Goal: Task Accomplishment & Management: Manage account settings

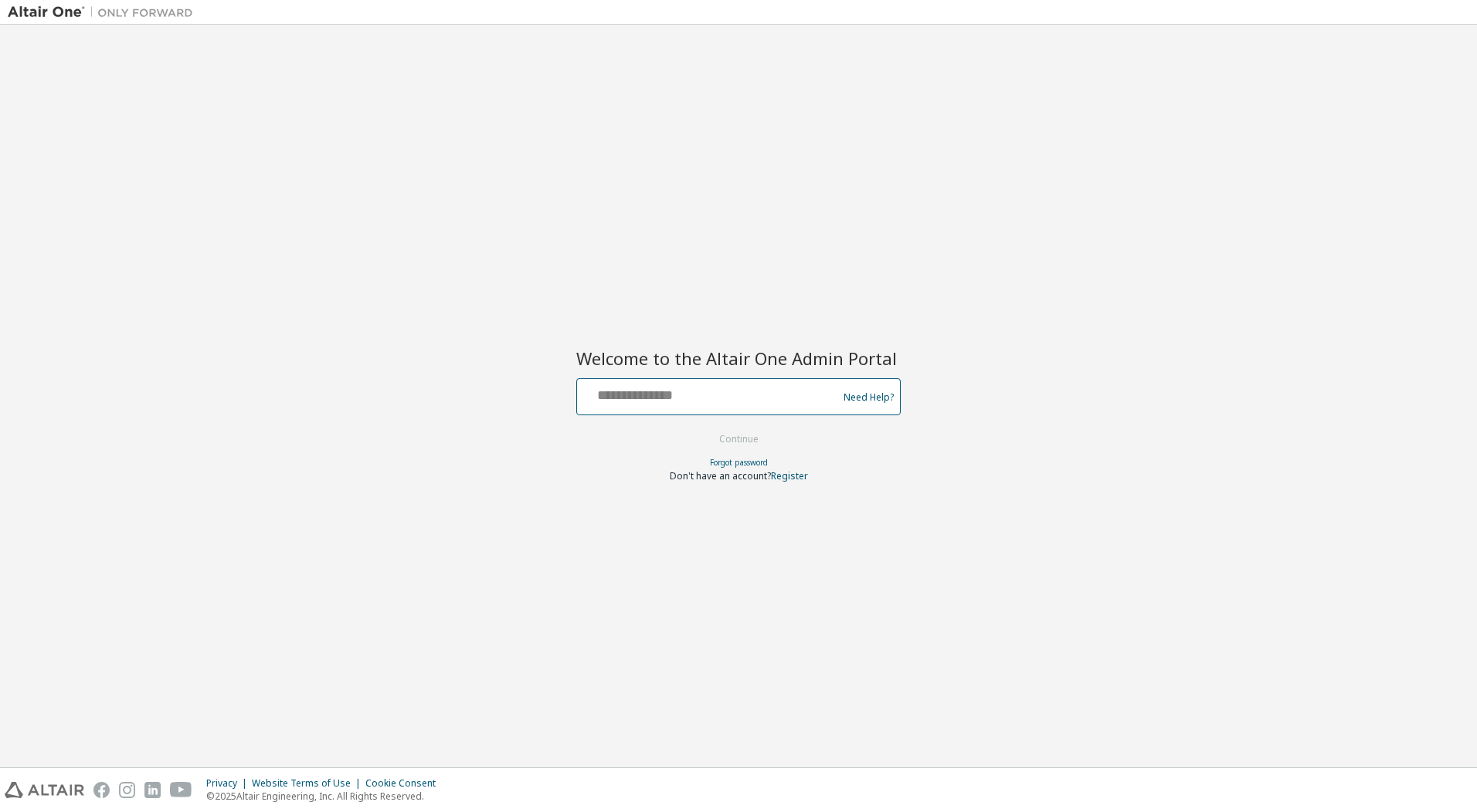
click at [640, 384] on input "text" at bounding box center [709, 393] width 253 height 22
type input "**********"
click at [734, 435] on button "Continue" at bounding box center [738, 439] width 71 height 23
